Goal: Task Accomplishment & Management: Manage account settings

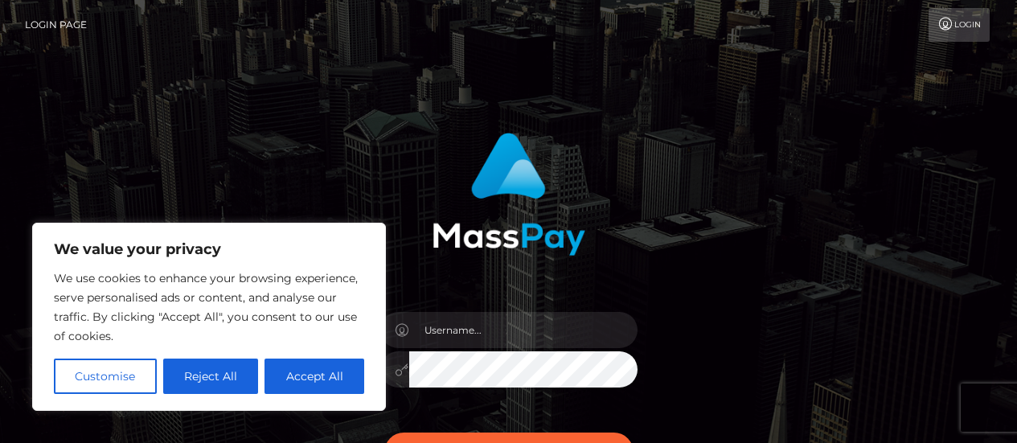
drag, startPoint x: 320, startPoint y: 375, endPoint x: 310, endPoint y: 378, distance: 10.9
click at [310, 378] on button "Accept All" at bounding box center [315, 376] width 100 height 35
checkbox input "true"
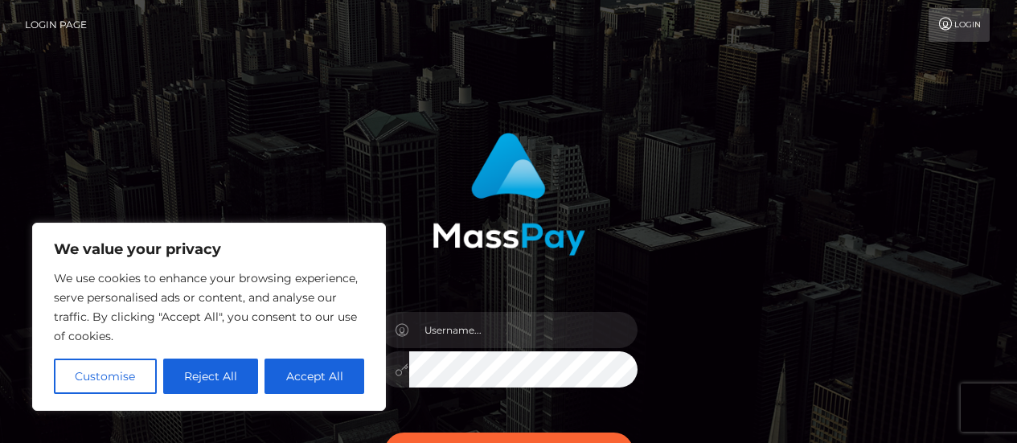
checkbox input "true"
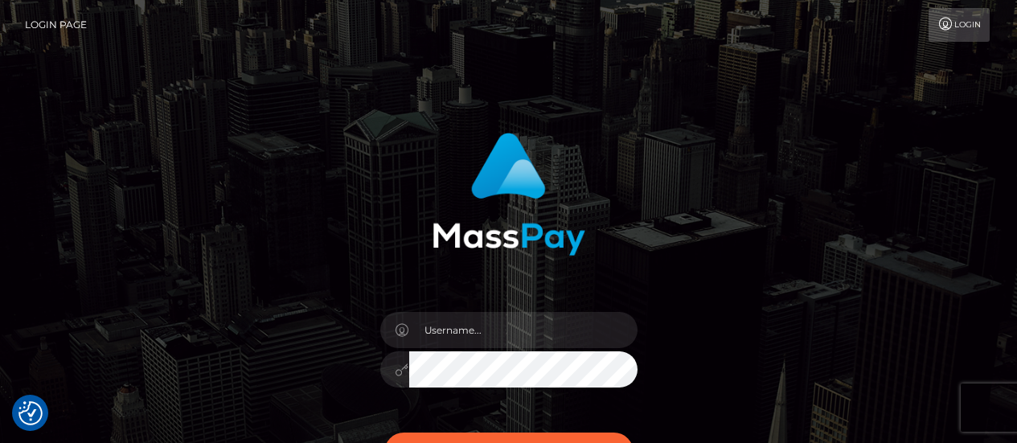
click at [310, 378] on div "Sign in" at bounding box center [508, 317] width 422 height 393
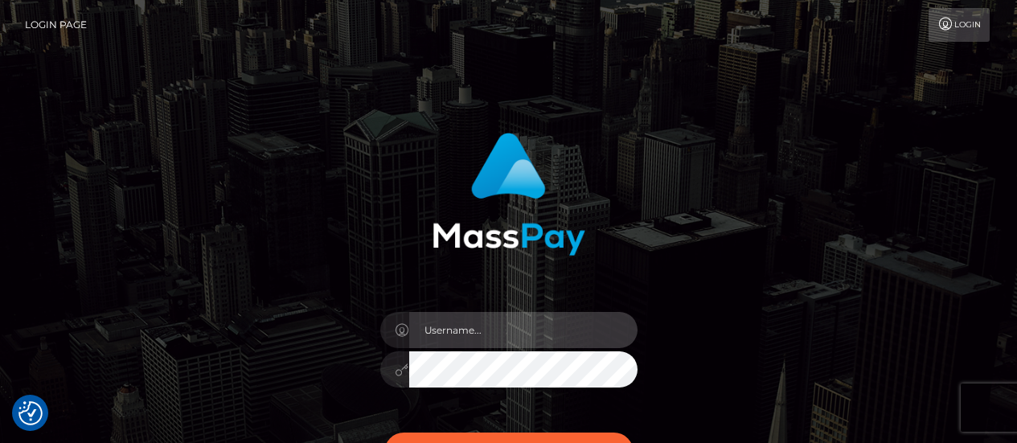
click at [451, 332] on input "text" at bounding box center [523, 330] width 228 height 36
type input "euniceochieng2002@gmail.com"
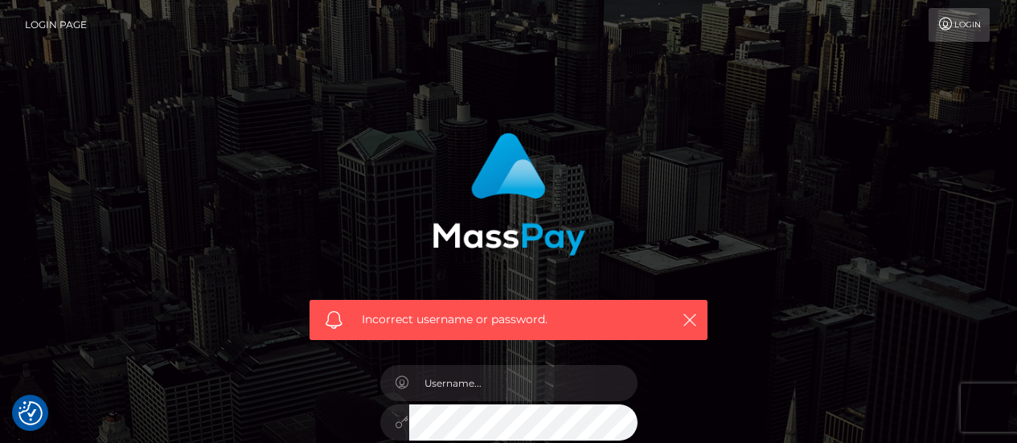
click at [970, 22] on link "Login" at bounding box center [959, 25] width 61 height 34
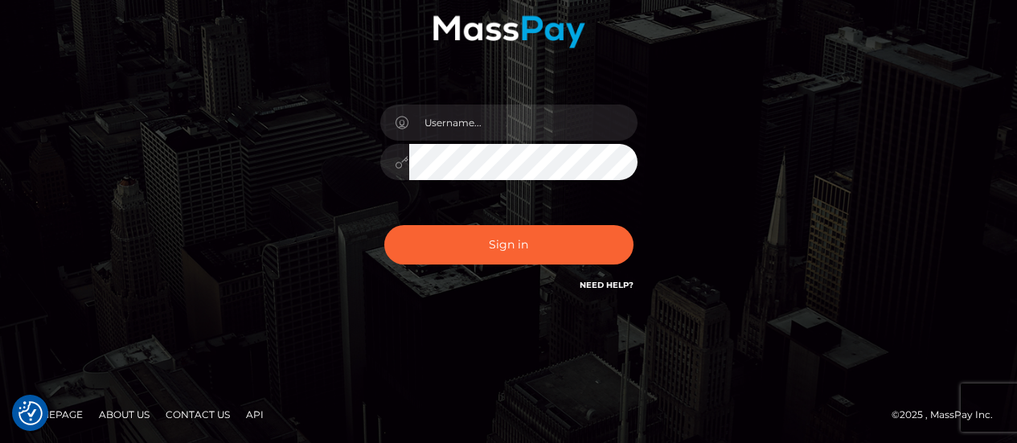
scroll to position [207, 0]
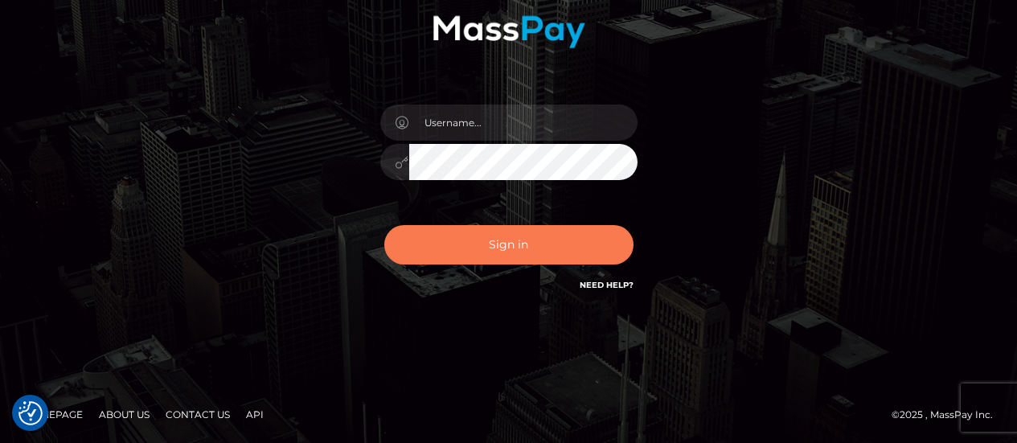
click at [478, 244] on button "Sign in" at bounding box center [508, 244] width 249 height 39
